Goal: Transaction & Acquisition: Download file/media

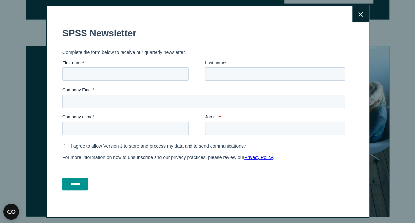
scroll to position [835, 0]
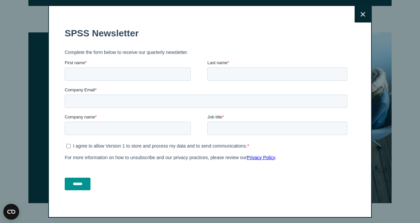
drag, startPoint x: 418, startPoint y: 145, endPoint x: 400, endPoint y: 141, distance: 19.0
click at [355, 11] on button "Close" at bounding box center [363, 14] width 17 height 17
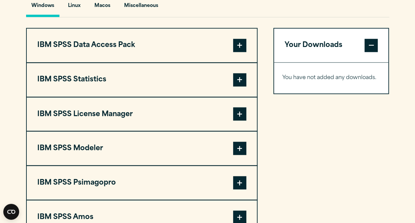
scroll to position [480, 0]
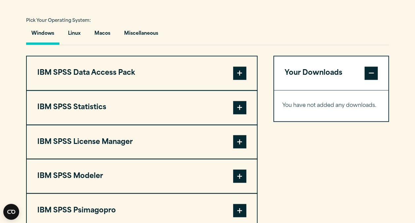
click at [46, 34] on button "Windows" at bounding box center [42, 35] width 33 height 19
click at [239, 107] on span at bounding box center [239, 107] width 13 height 13
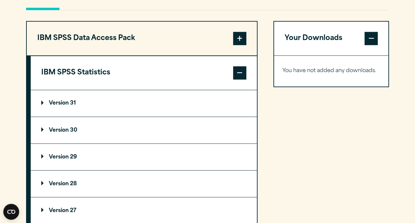
scroll to position [535, 0]
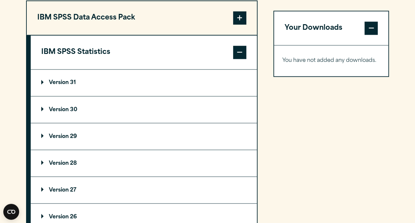
click at [59, 108] on p "Version 30" at bounding box center [59, 109] width 36 height 5
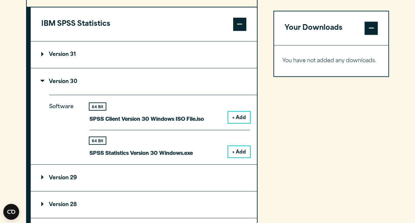
scroll to position [568, 0]
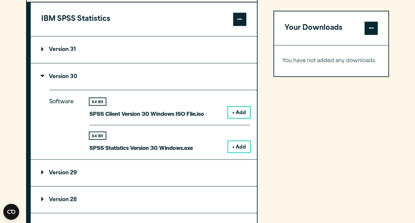
click at [239, 145] on button "+ Add" at bounding box center [239, 146] width 22 height 11
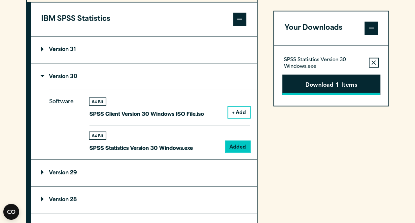
click at [335, 87] on button "Download 1 Items" at bounding box center [331, 84] width 98 height 20
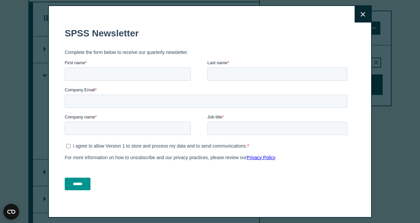
click at [357, 11] on button "Close" at bounding box center [363, 14] width 17 height 17
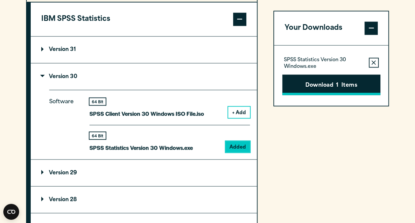
click at [346, 86] on button "Download 1 Items" at bounding box center [331, 84] width 98 height 20
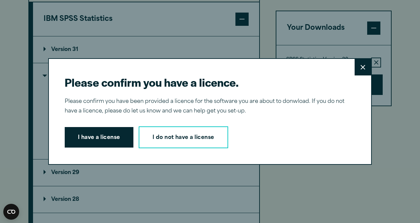
click at [111, 139] on button "I have a license" at bounding box center [99, 137] width 69 height 20
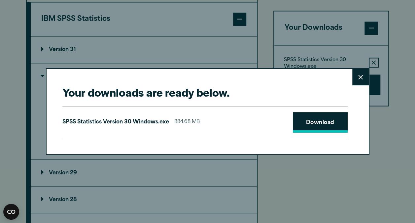
click at [332, 122] on link "Download" at bounding box center [320, 122] width 55 height 20
click at [358, 82] on button "Close" at bounding box center [360, 77] width 17 height 17
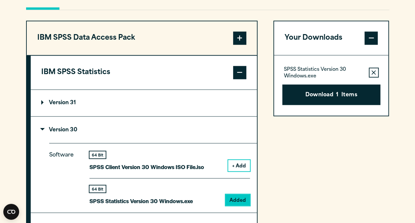
scroll to position [480, 0]
